Goal: Task Accomplishment & Management: Use online tool/utility

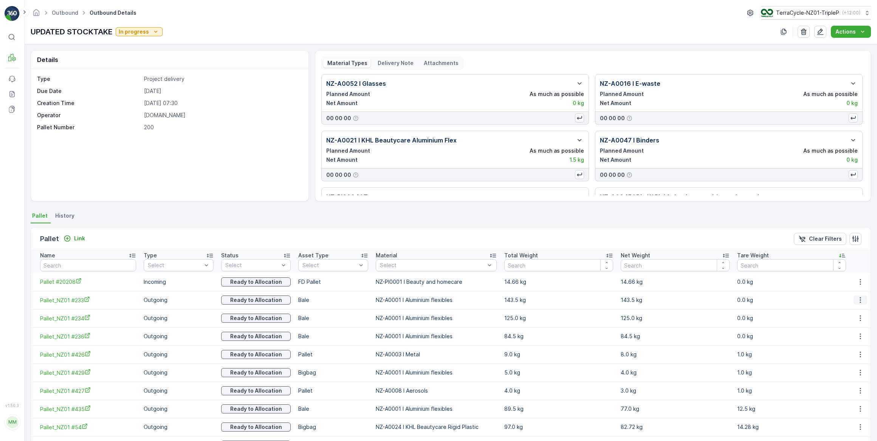
click at [859, 301] on icon "button" at bounding box center [861, 301] width 8 height 8
click at [828, 292] on td "0.0 kg" at bounding box center [792, 300] width 116 height 18
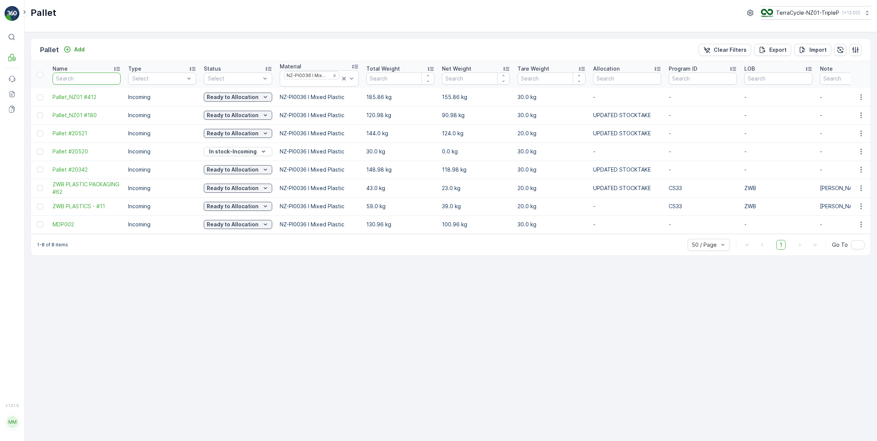
drag, startPoint x: 101, startPoint y: 81, endPoint x: 110, endPoint y: 72, distance: 12.8
click at [106, 76] on input "text" at bounding box center [87, 79] width 68 height 12
type input "283"
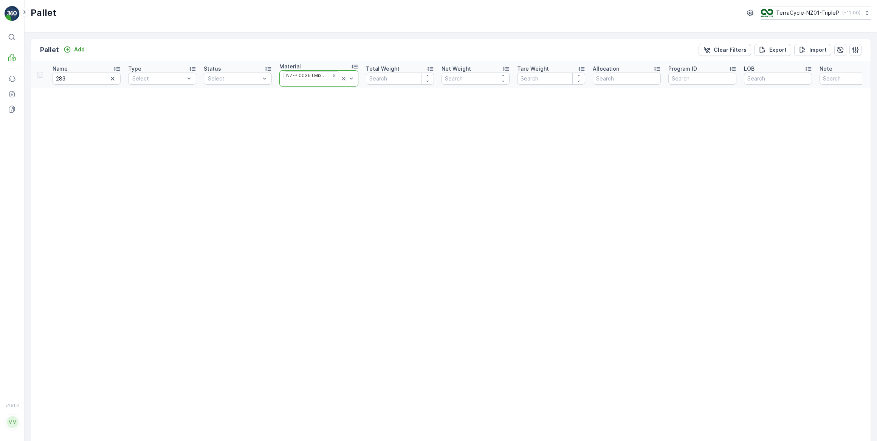
click at [342, 79] on icon at bounding box center [344, 79] width 4 height 4
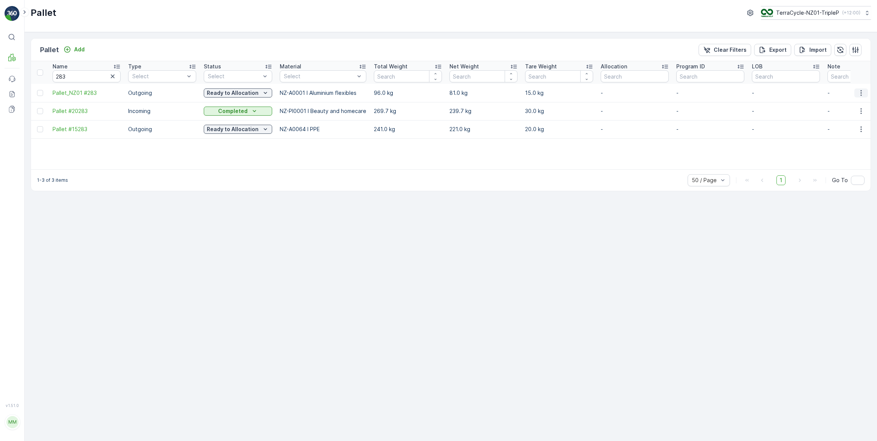
click at [862, 93] on icon "button" at bounding box center [861, 93] width 1 height 6
click at [838, 147] on span "Print QR" at bounding box center [841, 147] width 21 height 8
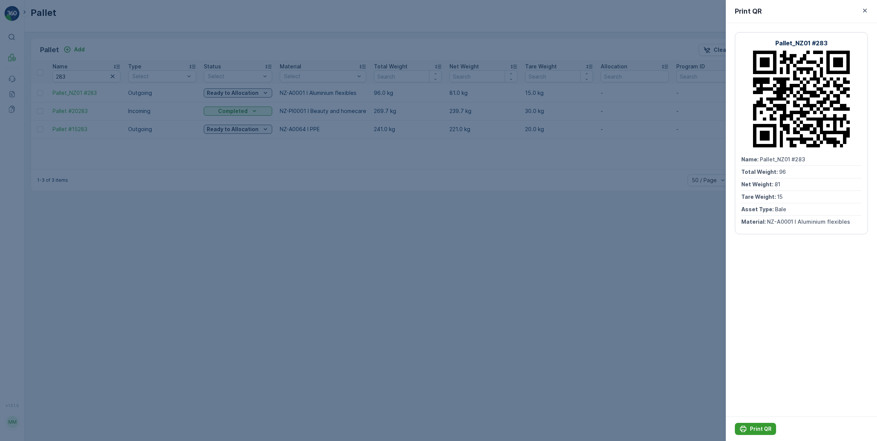
click at [760, 429] on p "Print QR" at bounding box center [761, 430] width 22 height 8
click at [866, 10] on icon "button" at bounding box center [865, 11] width 4 height 4
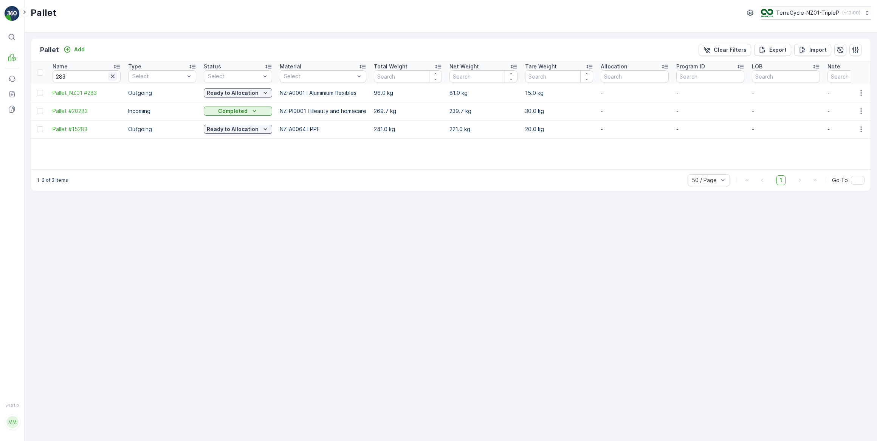
click at [112, 76] on icon "button" at bounding box center [113, 77] width 4 height 4
click at [92, 79] on input "text" at bounding box center [87, 76] width 68 height 12
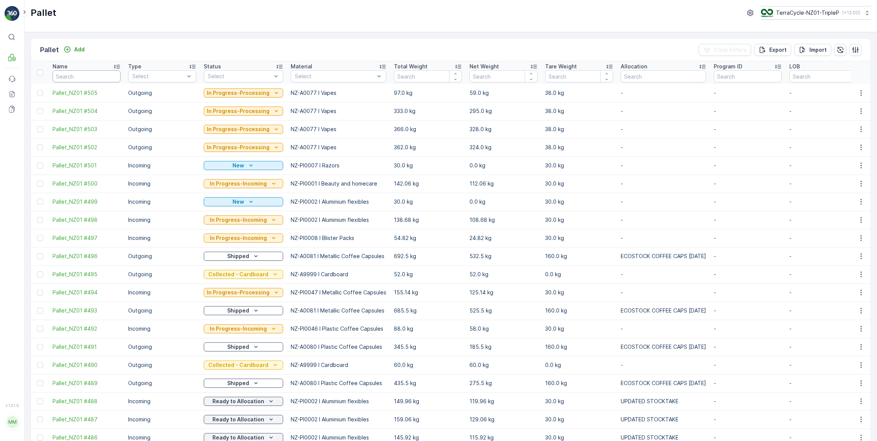
click at [78, 73] on input "text" at bounding box center [87, 76] width 68 height 12
type input "379"
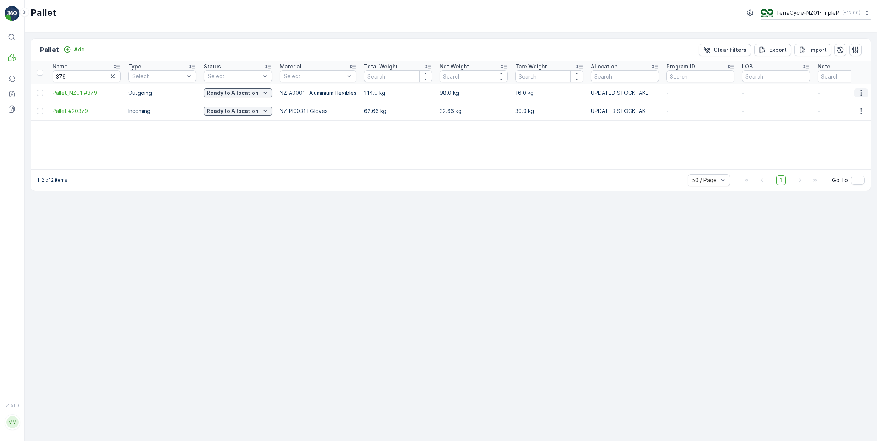
click at [862, 93] on icon "button" at bounding box center [862, 93] width 8 height 8
click at [845, 146] on span "Print QR" at bounding box center [841, 147] width 21 height 8
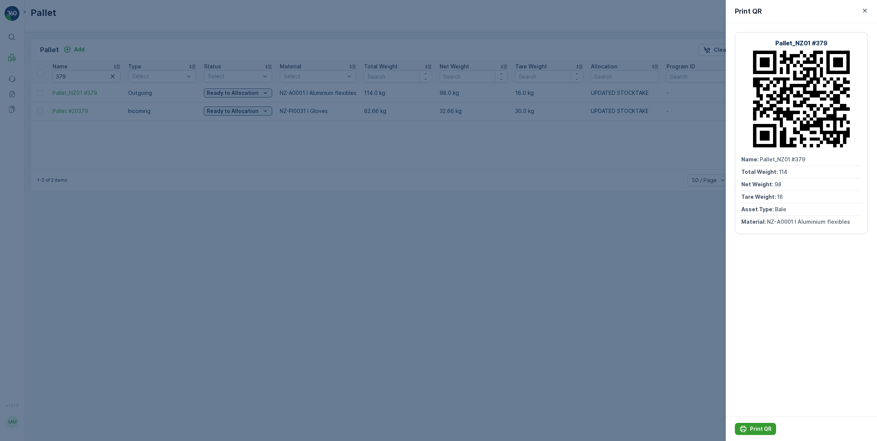
click at [753, 429] on p "Print QR" at bounding box center [761, 430] width 22 height 8
click at [865, 10] on icon "button" at bounding box center [866, 11] width 8 height 8
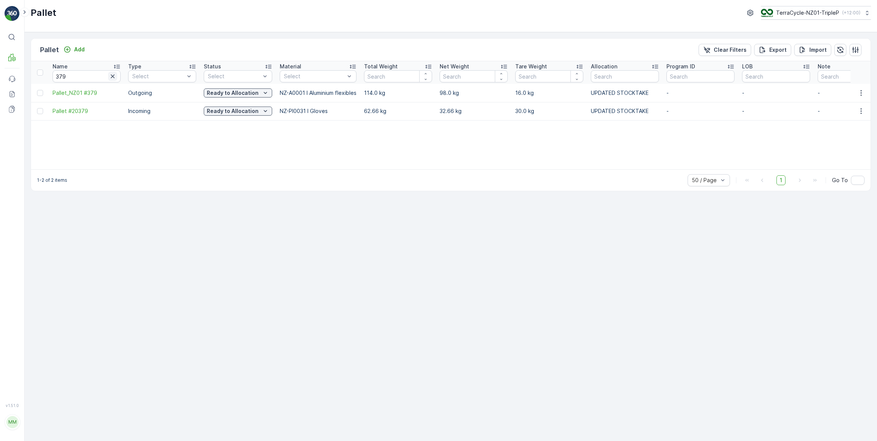
click at [113, 76] on icon "button" at bounding box center [113, 77] width 4 height 4
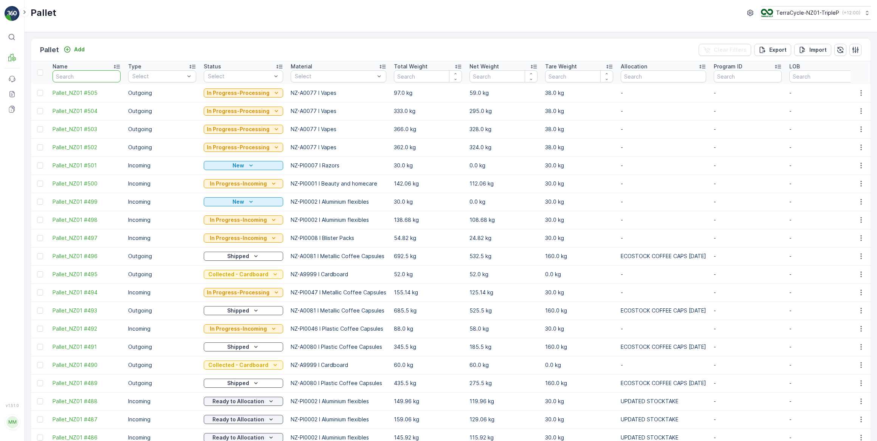
drag, startPoint x: 201, startPoint y: 0, endPoint x: 115, endPoint y: 35, distance: 93.1
click at [90, 73] on input "text" at bounding box center [87, 76] width 68 height 12
type input "588"
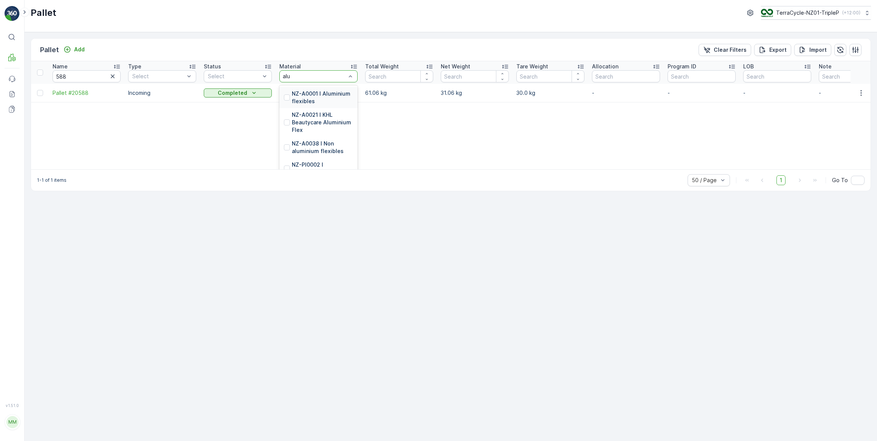
type input "alum"
click at [321, 161] on p "NZ-PI0002 I Aluminium flexibles" at bounding box center [322, 165] width 61 height 15
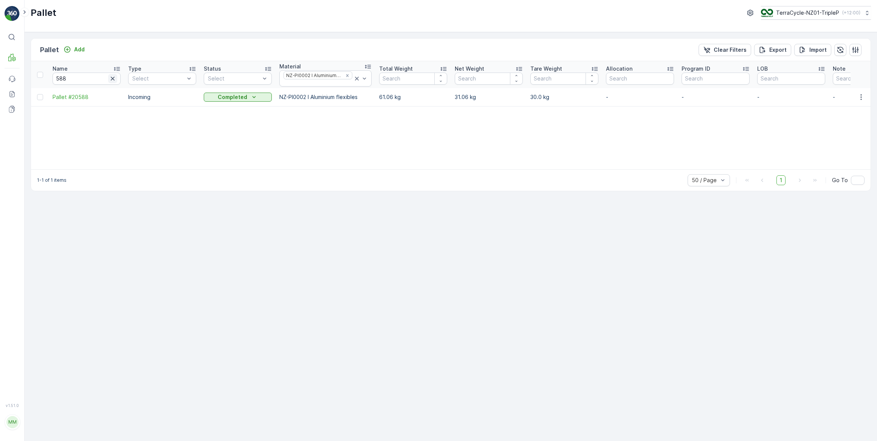
click at [113, 79] on icon "button" at bounding box center [113, 79] width 8 height 8
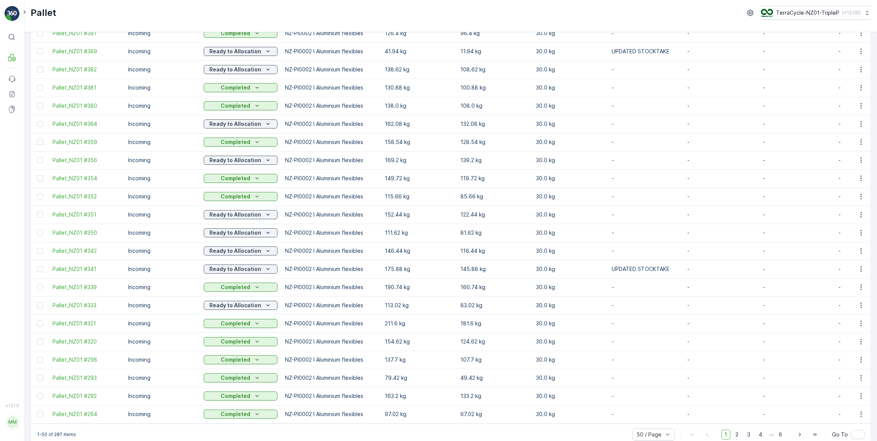
scroll to position [586, 0]
